Goal: Navigation & Orientation: Understand site structure

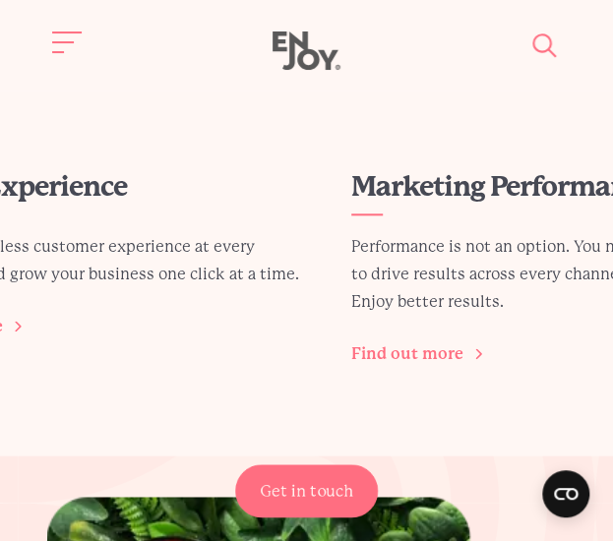
scroll to position [0, 569]
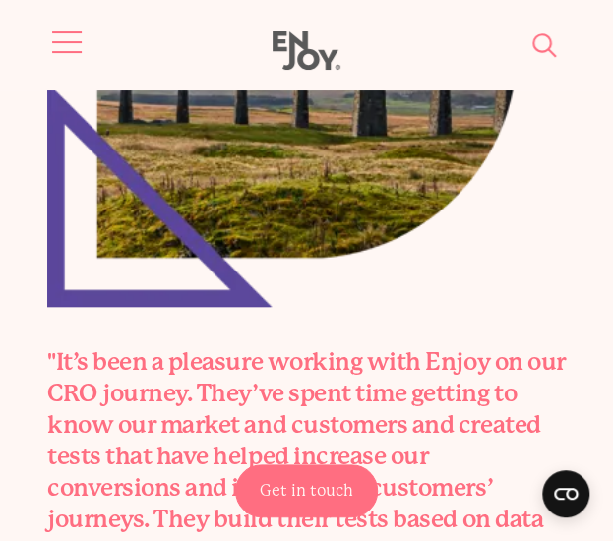
click at [59, 36] on button "Site navigation" at bounding box center [67, 42] width 41 height 41
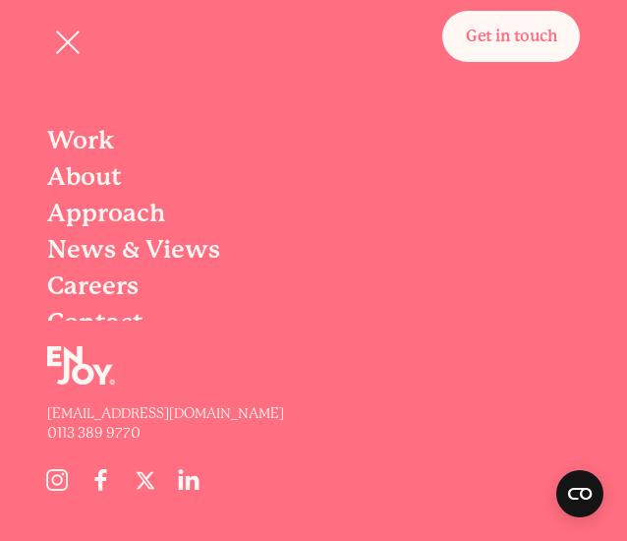
scroll to position [75, 0]
click at [76, 184] on span "About" at bounding box center [84, 175] width 75 height 29
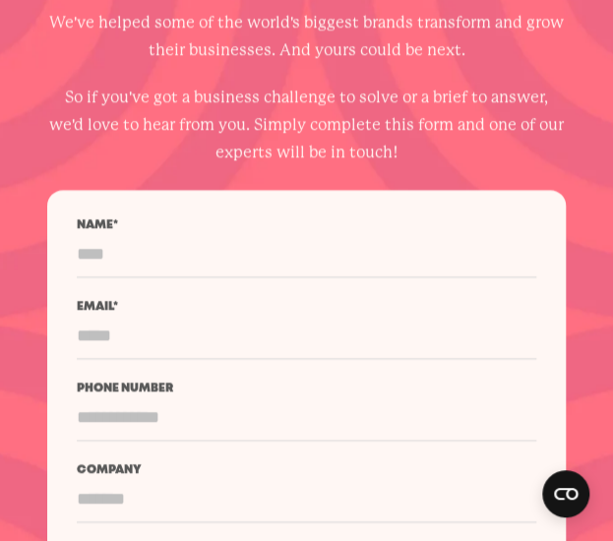
scroll to position [5773, 0]
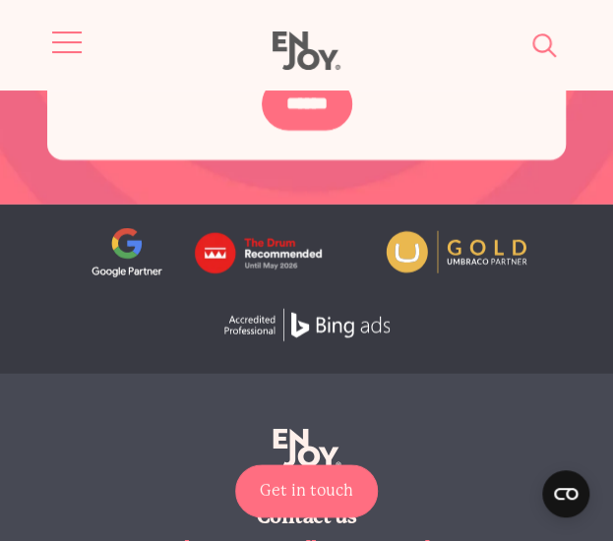
click at [48, 48] on button "Site navigation" at bounding box center [67, 42] width 41 height 41
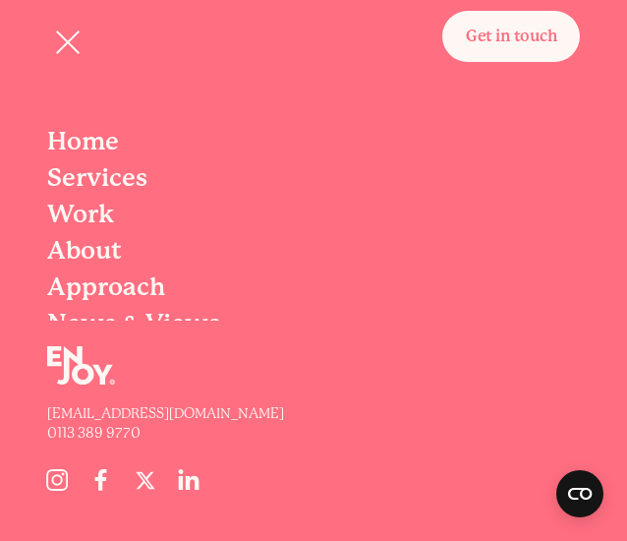
scroll to position [92, 0]
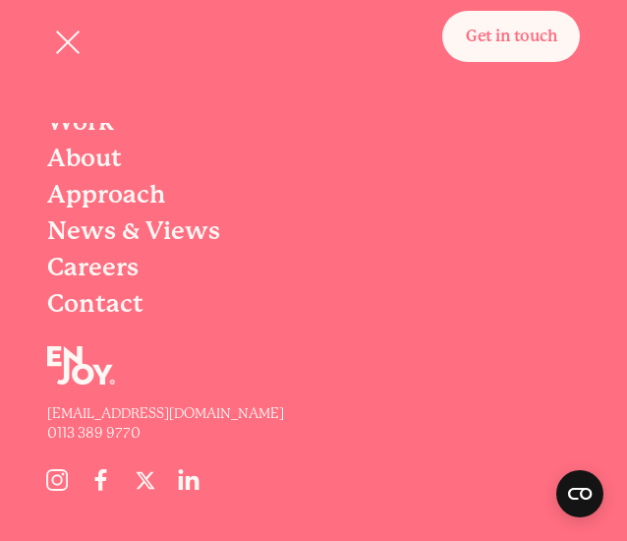
click at [155, 236] on span "News & Views" at bounding box center [133, 230] width 173 height 29
